Goal: Task Accomplishment & Management: Use online tool/utility

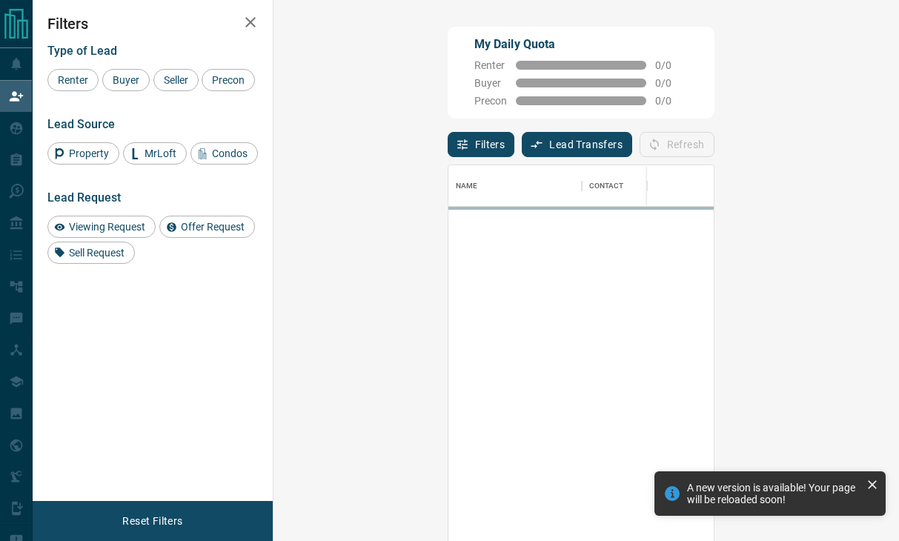
scroll to position [409, 582]
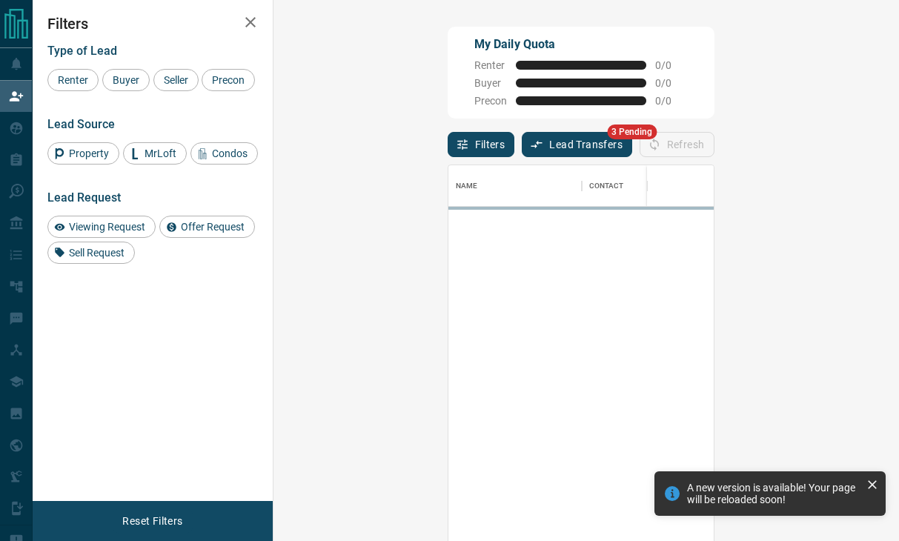
click at [522, 134] on button "Lead Transfers" at bounding box center [577, 144] width 110 height 25
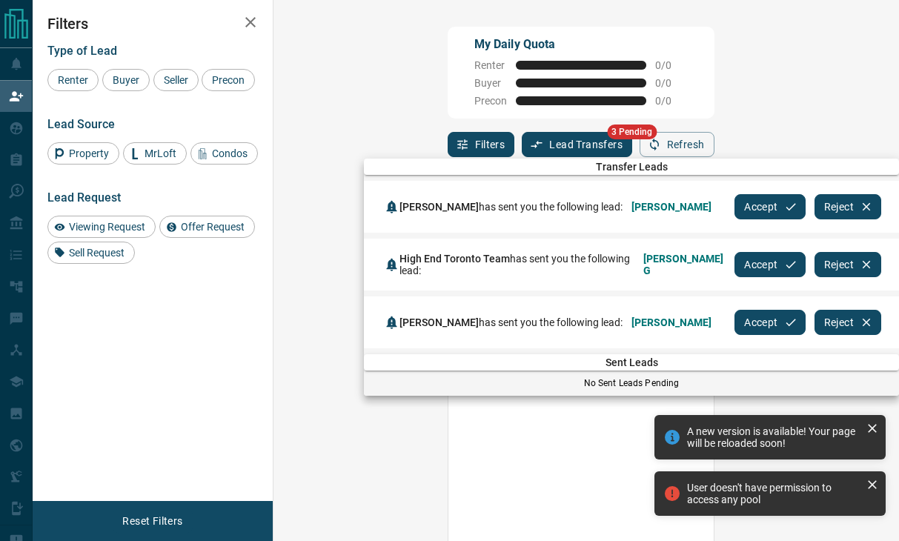
click at [764, 211] on button "Accept" at bounding box center [770, 206] width 70 height 25
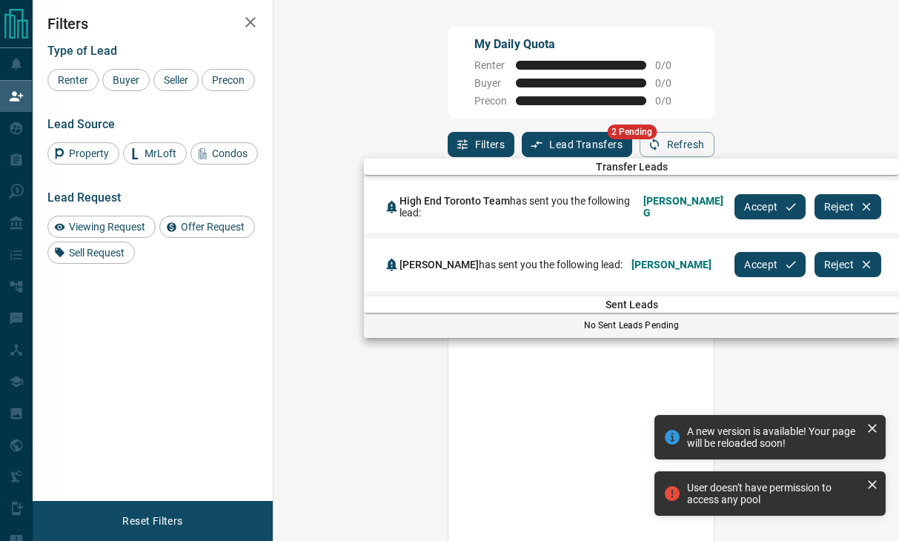
click at [754, 211] on button "Accept" at bounding box center [770, 206] width 70 height 25
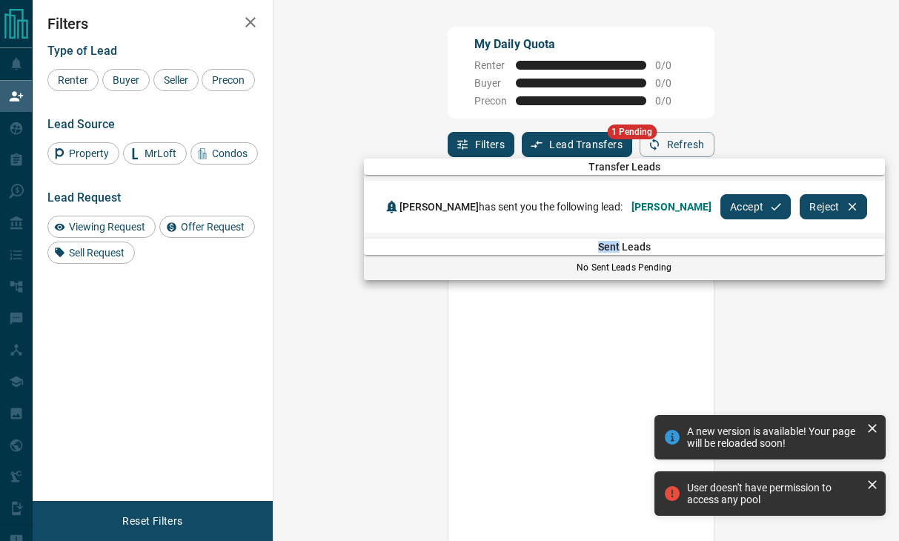
click at [754, 211] on div "Accept Reject" at bounding box center [794, 207] width 147 height 34
click at [721, 210] on button "Accept" at bounding box center [756, 206] width 70 height 25
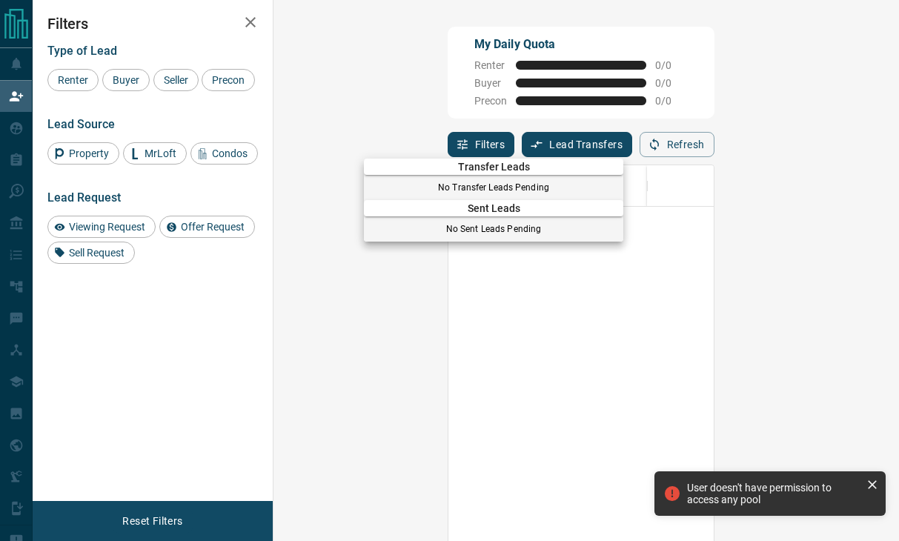
click at [21, 91] on div at bounding box center [449, 270] width 899 height 541
